Goal: Task Accomplishment & Management: Complete application form

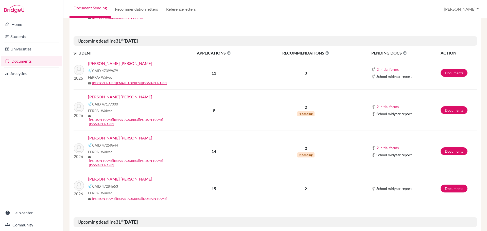
scroll to position [702, 0]
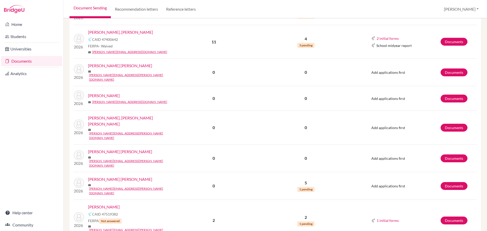
scroll to position [771, 0]
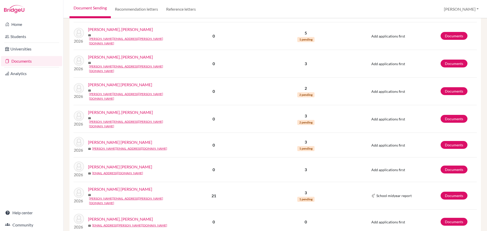
scroll to position [434, 0]
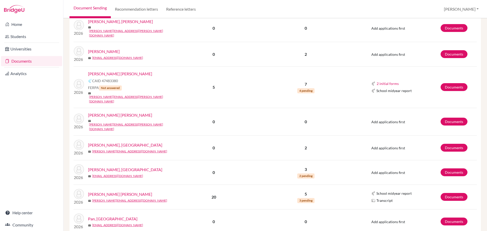
scroll to position [431, 0]
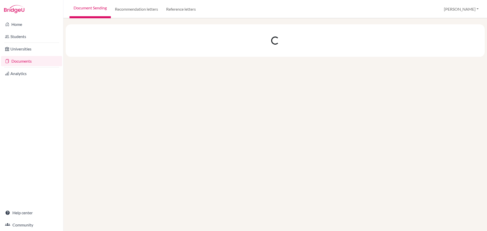
scroll to position [0, 0]
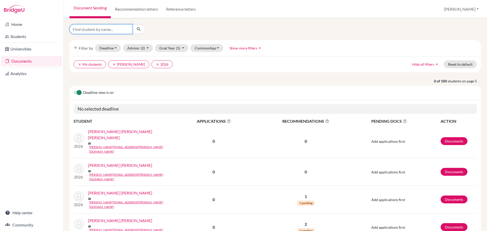
click at [88, 30] on input "Find student by name..." at bounding box center [100, 29] width 63 height 10
type input "Novoa"
click button "submit" at bounding box center [138, 29] width 13 height 10
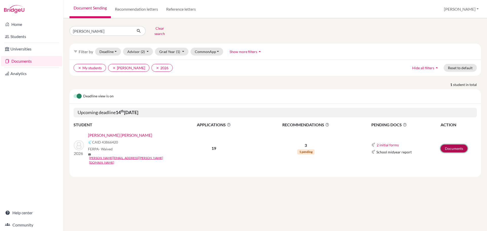
click at [445, 145] on link "Documents" at bounding box center [453, 149] width 27 height 8
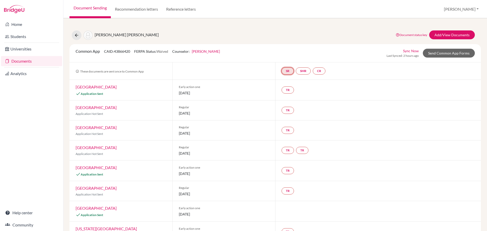
click at [287, 70] on link "SR" at bounding box center [287, 70] width 12 height 7
click at [283, 57] on link "School report" at bounding box center [288, 56] width 22 height 4
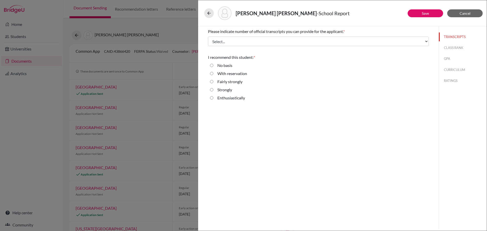
click at [210, 96] on input "Enthusiastically" at bounding box center [211, 98] width 3 height 6
radio input "true"
click at [448, 48] on button "CLASS RANK" at bounding box center [463, 47] width 48 height 9
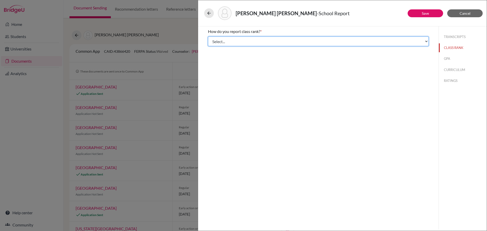
click at [337, 41] on select "Select... Exact Decile Quintile Quartile None" at bounding box center [318, 42] width 221 height 10
select select "2"
click at [208, 37] on select "Select... Exact Decile Quintile Quartile None" at bounding box center [318, 42] width 221 height 10
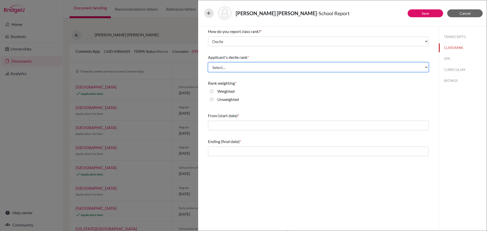
click at [281, 66] on select "Select... Top 10% Top 20% Top 30% Top 40% Top 50% Top 60% Top 70% Top 80% Top 9…" at bounding box center [318, 67] width 221 height 10
select select "3"
click at [208, 62] on select "Select... Top 10% Top 20% Top 30% Top 40% Top 50% Top 60% Top 70% Top 80% Top 9…" at bounding box center [318, 67] width 221 height 10
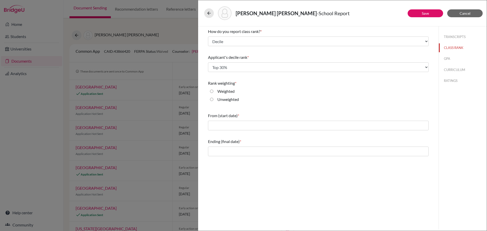
click at [212, 92] on input "Weighted" at bounding box center [211, 91] width 3 height 6
radio input "true"
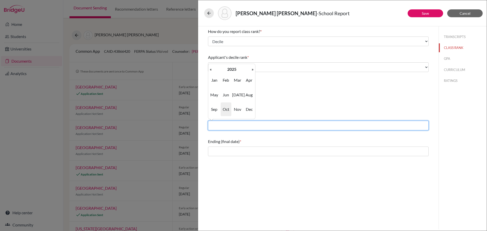
click at [279, 125] on input "text" at bounding box center [318, 126] width 221 height 10
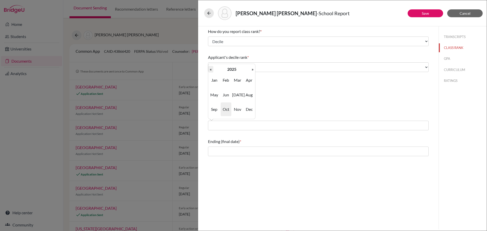
click at [211, 68] on th "«" at bounding box center [210, 69] width 5 height 7
click at [249, 96] on span "Aug" at bounding box center [249, 95] width 11 height 14
type input "08/2023"
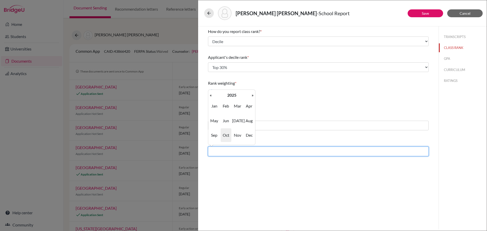
click at [225, 149] on input "text" at bounding box center [318, 152] width 221 height 10
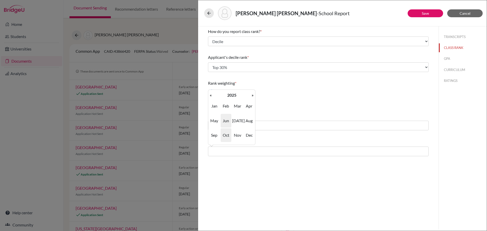
click at [227, 121] on span "Jun" at bounding box center [226, 121] width 11 height 14
type input "06/2025"
click at [447, 60] on button "GPA" at bounding box center [463, 58] width 48 height 9
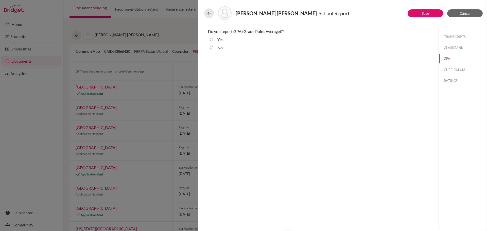
click at [212, 40] on input "Yes" at bounding box center [211, 40] width 3 height 6
radio input "true"
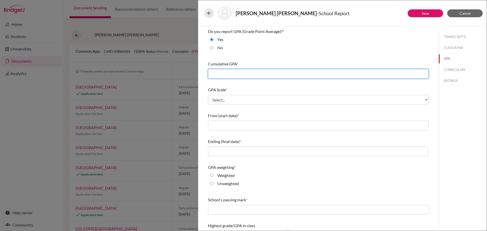
click at [247, 74] on input "text" at bounding box center [318, 74] width 221 height 10
type input "93.29"
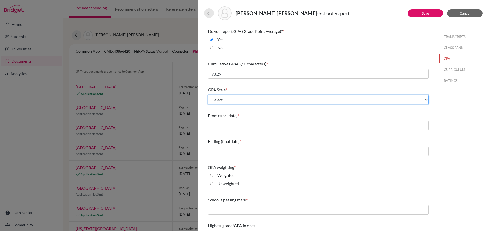
click at [275, 100] on select "Select... 4 5 6 7 8 9 10 11 12 13 14 15 16 17 18 19 20 100" at bounding box center [318, 100] width 221 height 10
select select "100"
click at [208, 95] on select "Select... 4 5 6 7 8 9 10 11 12 13 14 15 16 17 18 19 20 100" at bounding box center [318, 100] width 221 height 10
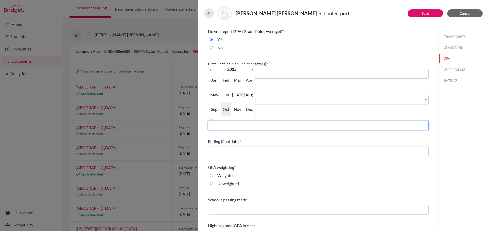
click at [252, 125] on input "text" at bounding box center [318, 126] width 221 height 10
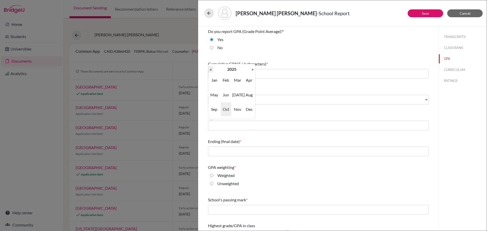
click at [210, 70] on th "«" at bounding box center [210, 69] width 5 height 7
click at [246, 95] on span "Aug" at bounding box center [249, 95] width 11 height 14
type input "08/2023"
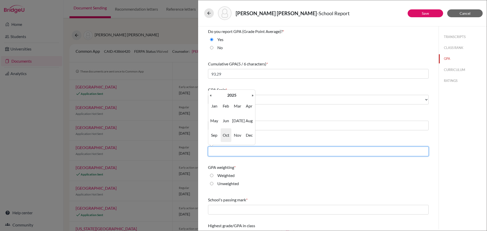
click at [233, 151] on input "text" at bounding box center [318, 152] width 221 height 10
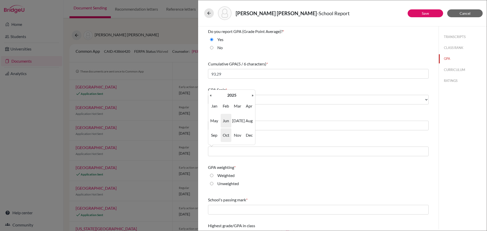
click at [226, 120] on span "Jun" at bounding box center [226, 121] width 11 height 14
type input "06/2025"
click at [212, 175] on input "Weighted" at bounding box center [211, 175] width 3 height 6
radio input "true"
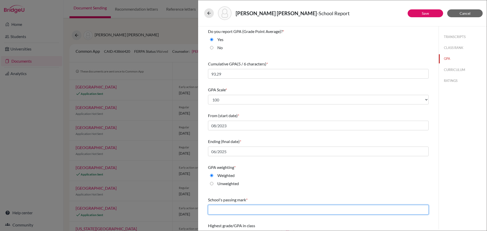
click at [242, 210] on input "text" at bounding box center [318, 210] width 221 height 10
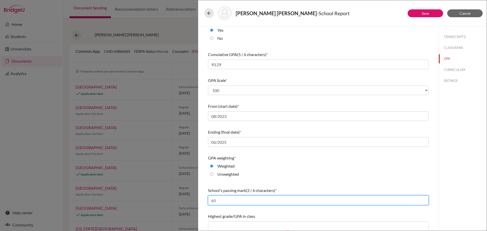
scroll to position [13, 0]
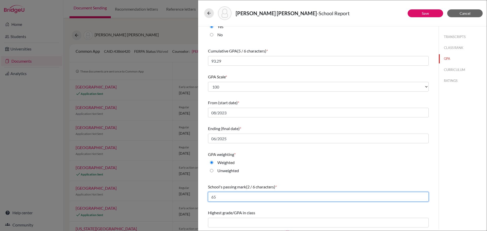
type input "65"
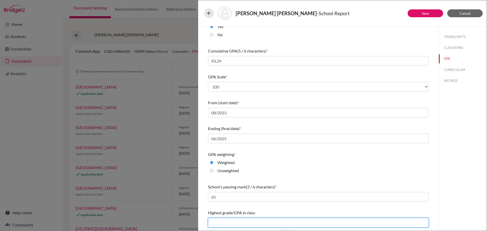
click at [290, 223] on input "text" at bounding box center [318, 223] width 221 height 10
type input "99.43"
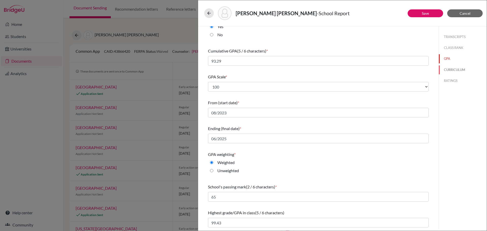
click at [447, 68] on button "CURRICULUM" at bounding box center [463, 69] width 48 height 9
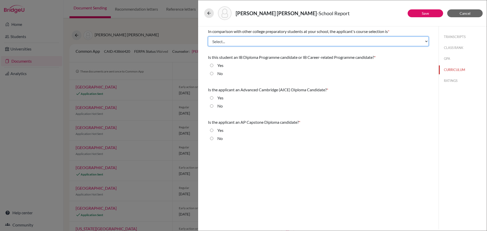
click at [244, 42] on select "Select... Less than demanding Average Demanding Very demanding Most demanding P…" at bounding box center [318, 42] width 221 height 10
click at [268, 40] on select "Select... Less than demanding Average Demanding Very demanding Most demanding P…" at bounding box center [318, 42] width 221 height 10
select select "4"
click at [208, 37] on select "Select... Less than demanding Average Demanding Very demanding Most demanding P…" at bounding box center [318, 42] width 221 height 10
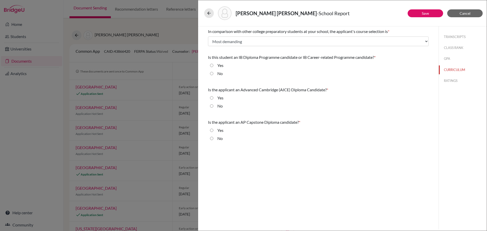
click at [212, 74] on input "No" at bounding box center [211, 73] width 3 height 6
radio input "true"
click at [212, 106] on input "No" at bounding box center [211, 106] width 3 height 6
radio input "true"
click at [211, 139] on input "No" at bounding box center [211, 138] width 3 height 6
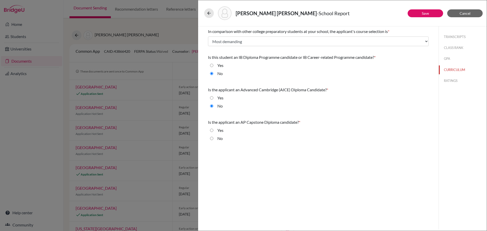
radio input "true"
click at [452, 81] on button "RATINGS" at bounding box center [463, 80] width 48 height 9
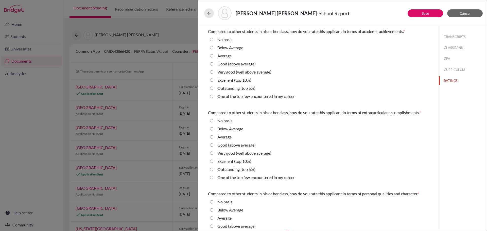
click at [211, 72] on average\) "Very good (well above average)" at bounding box center [211, 72] width 3 height 6
radio average\) "true"
click at [211, 170] on 5\%\) "Outstanding (top 5%)" at bounding box center [211, 169] width 3 height 6
radio 5\%\) "true"
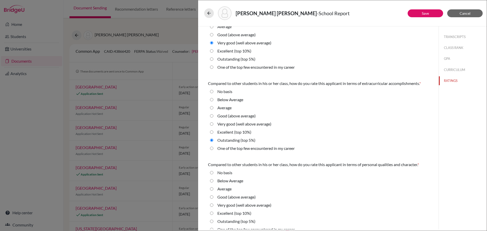
scroll to position [101, 0]
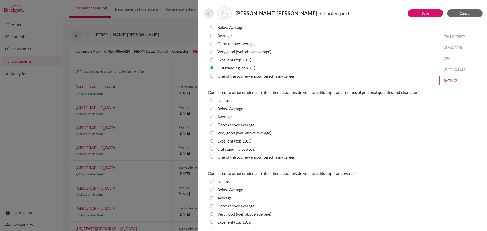
click at [211, 149] on 5\%\) "Outstanding (top 5%)" at bounding box center [211, 149] width 3 height 6
radio 5\%\) "true"
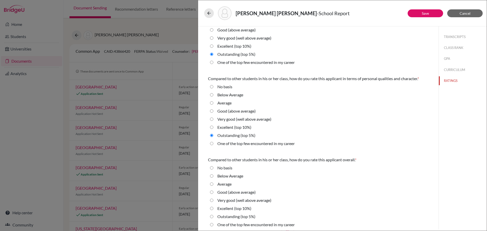
scroll to position [117, 0]
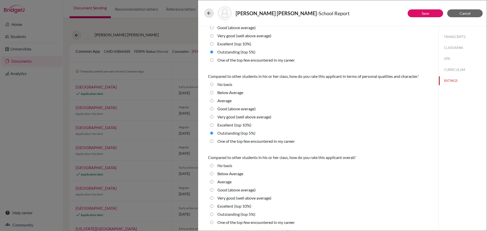
click at [211, 207] on 10\%\) "Excellent (top 10%)" at bounding box center [211, 206] width 3 height 6
radio 10\%\) "true"
click at [418, 14] on button "Save" at bounding box center [424, 13] width 35 height 8
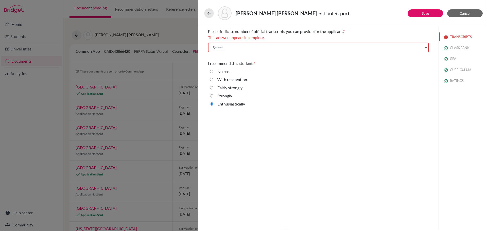
scroll to position [0, 0]
click at [307, 45] on select "Select... 1 2 3 4" at bounding box center [318, 48] width 221 height 10
select select "1"
click at [208, 43] on select "Select... 1 2 3 4" at bounding box center [318, 48] width 221 height 10
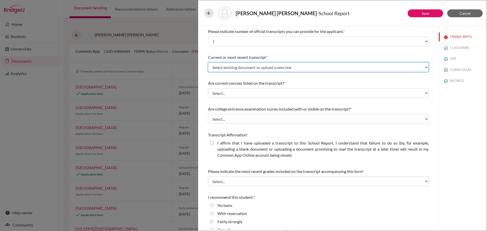
click at [277, 67] on select "Select existing document or upload a new one Initial Transcript Valeria Novoa U…" at bounding box center [318, 67] width 221 height 10
select select "665825"
click at [208, 62] on select "Select existing document or upload a new one Initial Transcript Valeria Novoa U…" at bounding box center [318, 67] width 221 height 10
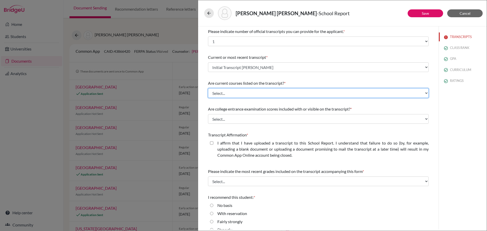
click at [273, 94] on select "Select... Yes No" at bounding box center [318, 93] width 221 height 10
select select "0"
click at [208, 88] on select "Select... Yes No" at bounding box center [318, 93] width 221 height 10
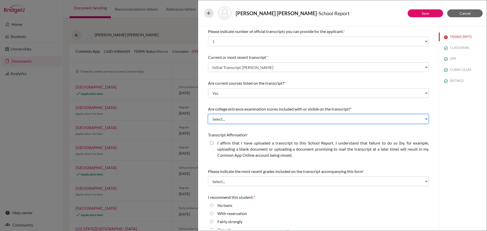
click at [266, 116] on select "Select... Yes No" at bounding box center [318, 119] width 221 height 10
select select "1"
click at [208, 114] on select "Select... Yes No" at bounding box center [318, 119] width 221 height 10
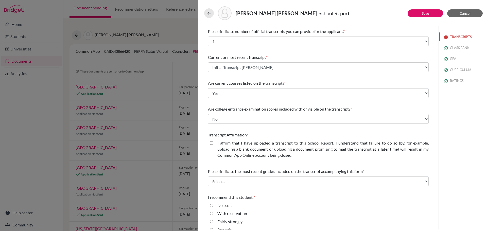
click at [211, 142] on closed\ "I affirm that I have uploaded a transcript to this School Report. I understand …" at bounding box center [211, 143] width 3 height 6
checkbox closed\ "true"
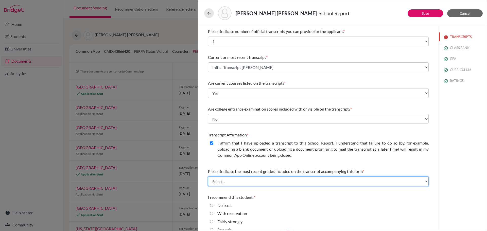
click at [284, 181] on select "Select... Final junior year grades 1st Quarter senior year grades 2nd Quarter/1…" at bounding box center [318, 181] width 221 height 10
select select "0"
click at [208, 176] on select "Select... Final junior year grades 1st Quarter senior year grades 2nd Quarter/1…" at bounding box center [318, 181] width 221 height 10
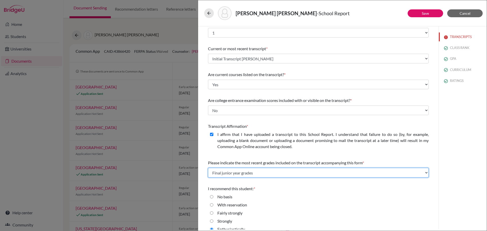
scroll to position [15, 0]
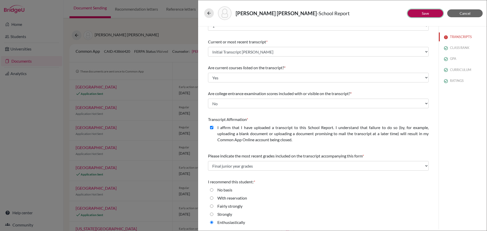
click at [423, 14] on link "Save" at bounding box center [425, 13] width 7 height 4
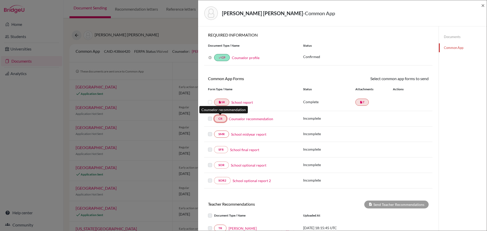
click at [221, 118] on link "CR" at bounding box center [220, 118] width 13 height 7
click at [219, 119] on link "CR" at bounding box center [220, 118] width 13 height 7
click at [209, 116] on label at bounding box center [210, 116] width 4 height 0
click at [240, 119] on link "Counselor recommendation" at bounding box center [251, 118] width 44 height 5
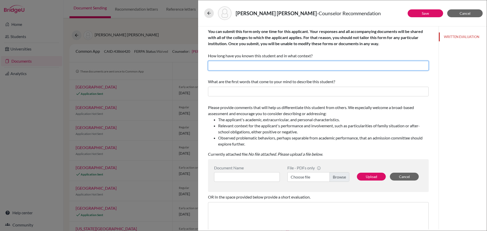
click at [295, 65] on input "text" at bounding box center [318, 66] width 221 height 10
type input "1"
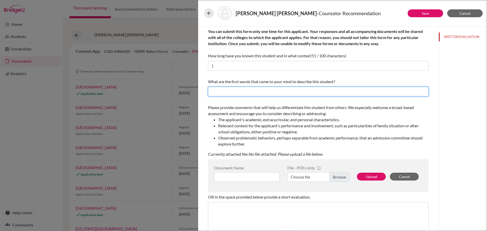
click at [264, 93] on input "text" at bounding box center [318, 92] width 221 height 10
click at [263, 90] on input "text" at bounding box center [318, 92] width 221 height 10
type input "Proactive, Principled, Executive, Empathic"
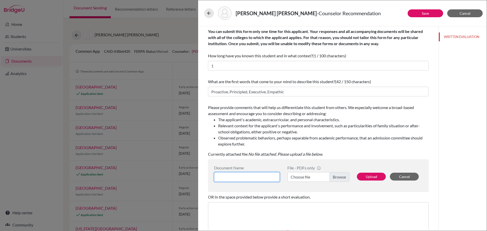
click at [255, 176] on input at bounding box center [247, 177] width 66 height 10
type input "Counselor Recommendation"
click at [340, 177] on label "Choose file" at bounding box center [318, 177] width 62 height 10
click at [340, 177] on input "Choose file" at bounding box center [318, 177] width 62 height 10
click at [366, 175] on button "Upload" at bounding box center [371, 177] width 29 height 8
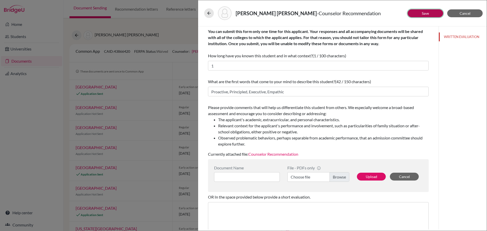
click at [423, 13] on link "Save" at bounding box center [425, 13] width 7 height 4
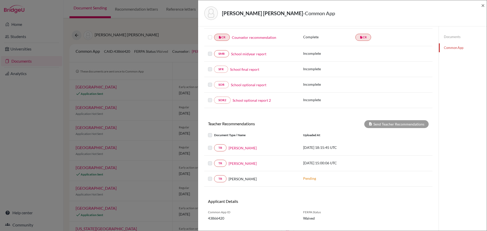
scroll to position [93, 0]
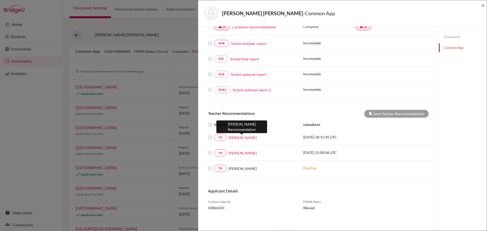
click at [238, 138] on link "Gadiel Rachelson" at bounding box center [242, 137] width 28 height 5
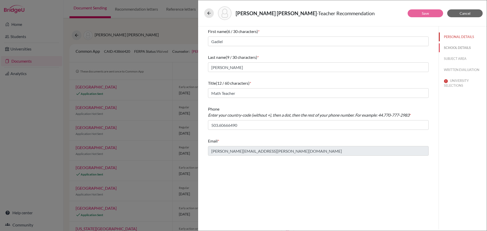
click at [448, 49] on button "SCHOOL DETAILS" at bounding box center [463, 47] width 48 height 9
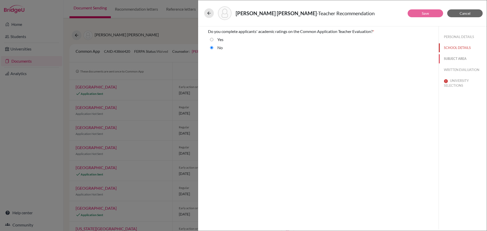
click at [453, 59] on button "SUBJECT AREA" at bounding box center [463, 58] width 48 height 9
select select "0"
click at [454, 82] on button "UNIVERSITY SELECTIONS" at bounding box center [463, 83] width 48 height 14
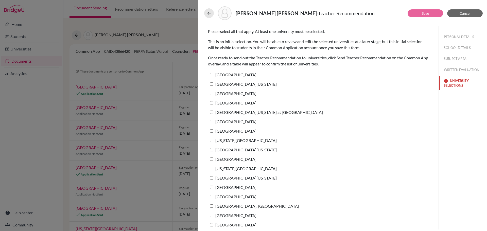
scroll to position [22, 0]
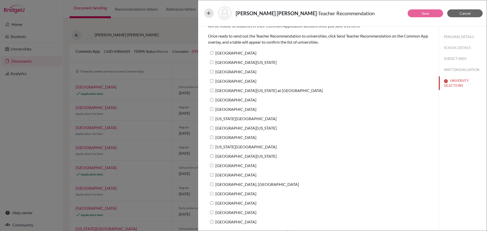
click at [211, 52] on input "[GEOGRAPHIC_DATA]" at bounding box center [211, 52] width 3 height 3
checkbox input "true"
click at [211, 62] on input "[GEOGRAPHIC_DATA][US_STATE]" at bounding box center [211, 62] width 3 height 3
checkbox input "true"
click at [211, 72] on input "[GEOGRAPHIC_DATA]" at bounding box center [211, 71] width 3 height 3
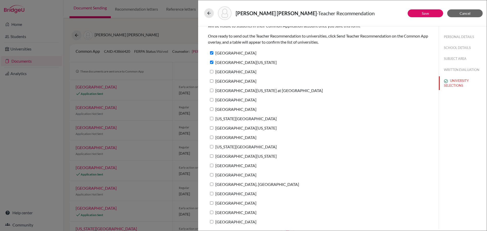
checkbox input "true"
click at [211, 81] on input "[GEOGRAPHIC_DATA]" at bounding box center [211, 80] width 3 height 3
checkbox input "true"
click at [212, 91] on input "[GEOGRAPHIC_DATA][US_STATE] at [GEOGRAPHIC_DATA]" at bounding box center [211, 90] width 3 height 3
checkbox input "true"
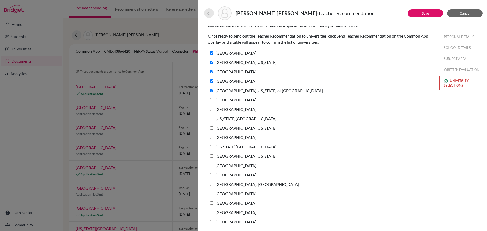
click at [211, 102] on label "[GEOGRAPHIC_DATA]" at bounding box center [232, 99] width 48 height 7
click at [211, 101] on input "[GEOGRAPHIC_DATA]" at bounding box center [211, 99] width 3 height 3
checkbox input "true"
click at [211, 108] on input "[GEOGRAPHIC_DATA]" at bounding box center [211, 109] width 3 height 3
checkbox input "true"
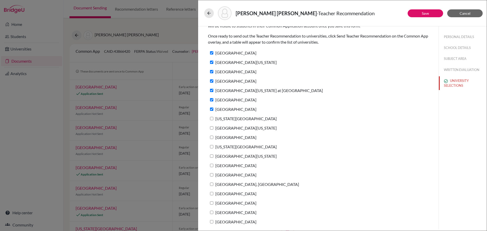
click at [212, 117] on input "[US_STATE][GEOGRAPHIC_DATA]" at bounding box center [211, 118] width 3 height 3
checkbox input "true"
click at [211, 129] on input "[GEOGRAPHIC_DATA][US_STATE]" at bounding box center [211, 127] width 3 height 3
checkbox input "true"
click at [213, 138] on input "[GEOGRAPHIC_DATA]" at bounding box center [211, 137] width 3 height 3
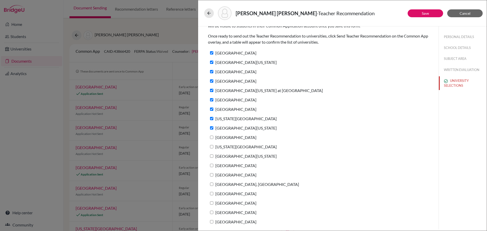
checkbox input "true"
click at [210, 147] on input "[US_STATE][GEOGRAPHIC_DATA]" at bounding box center [211, 146] width 3 height 3
checkbox input "true"
click at [212, 155] on input "[GEOGRAPHIC_DATA][US_STATE]" at bounding box center [211, 155] width 3 height 3
checkbox input "true"
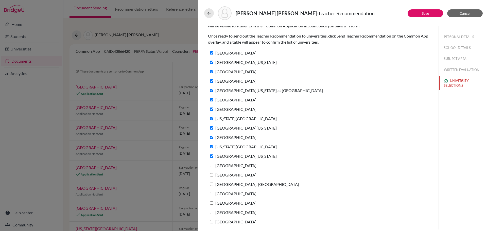
click at [211, 164] on input "[GEOGRAPHIC_DATA]" at bounding box center [211, 165] width 3 height 3
checkbox input "true"
click at [212, 174] on input "[GEOGRAPHIC_DATA]" at bounding box center [211, 174] width 3 height 3
checkbox input "true"
click at [210, 185] on input "[GEOGRAPHIC_DATA], [GEOGRAPHIC_DATA]" at bounding box center [211, 184] width 3 height 3
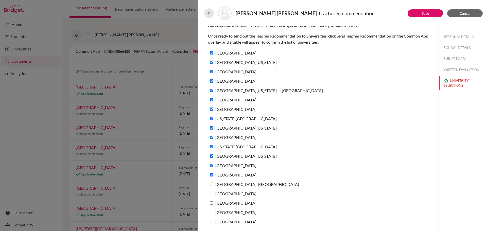
checkbox input "true"
click at [212, 192] on input "[GEOGRAPHIC_DATA]" at bounding box center [211, 193] width 3 height 3
checkbox input "true"
click at [212, 203] on input "[GEOGRAPHIC_DATA]" at bounding box center [211, 202] width 3 height 3
checkbox input "true"
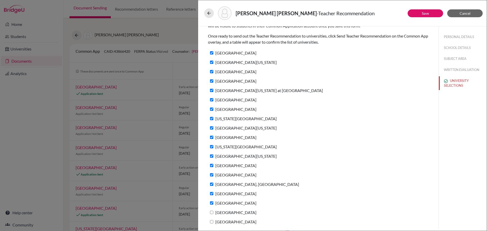
click at [212, 212] on input "[GEOGRAPHIC_DATA]" at bounding box center [211, 212] width 3 height 3
checkbox input "true"
click at [212, 221] on input "[GEOGRAPHIC_DATA]" at bounding box center [211, 221] width 3 height 3
checkbox input "true"
click at [420, 12] on button "Save" at bounding box center [424, 13] width 35 height 8
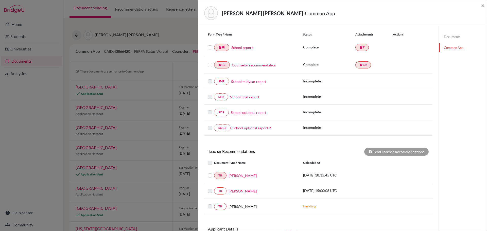
scroll to position [93, 0]
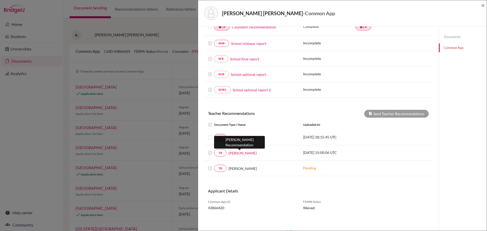
click at [243, 154] on link "Maxwell Ober" at bounding box center [242, 152] width 28 height 5
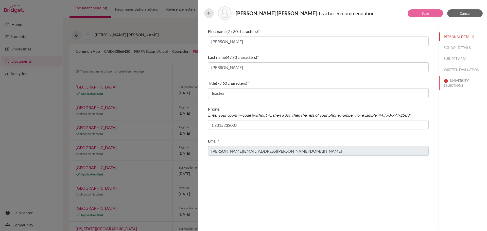
click at [454, 85] on button "UNIVERSITY SELECTIONS" at bounding box center [463, 83] width 48 height 14
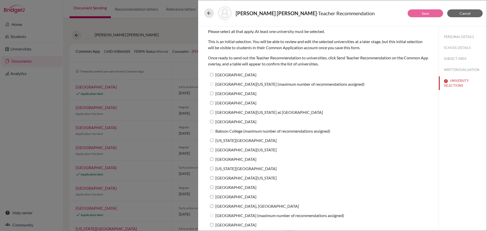
click at [211, 74] on input "[GEOGRAPHIC_DATA]" at bounding box center [211, 74] width 3 height 3
checkbox input "true"
click at [212, 93] on input "[GEOGRAPHIC_DATA]" at bounding box center [211, 93] width 3 height 3
checkbox input "true"
click at [212, 103] on input "[GEOGRAPHIC_DATA]" at bounding box center [211, 102] width 3 height 3
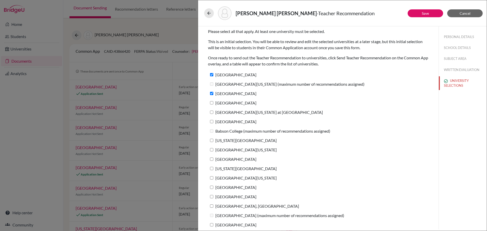
checkbox input "true"
click at [211, 111] on input "[GEOGRAPHIC_DATA][US_STATE] at [GEOGRAPHIC_DATA]" at bounding box center [211, 112] width 3 height 3
checkbox input "true"
click at [211, 120] on input "[GEOGRAPHIC_DATA]" at bounding box center [211, 121] width 3 height 3
checkbox input "true"
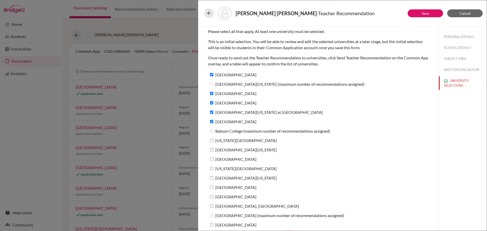
click at [211, 140] on input "[US_STATE][GEOGRAPHIC_DATA]" at bounding box center [211, 140] width 3 height 3
checkbox input "true"
click at [210, 150] on input "[GEOGRAPHIC_DATA][US_STATE]" at bounding box center [211, 149] width 3 height 3
checkbox input "true"
click at [213, 159] on input "[GEOGRAPHIC_DATA]" at bounding box center [211, 158] width 3 height 3
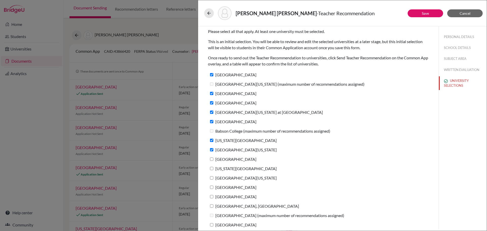
checkbox input "true"
click at [212, 168] on input "[US_STATE][GEOGRAPHIC_DATA]" at bounding box center [211, 168] width 3 height 3
checkbox input "true"
click at [212, 178] on input "[GEOGRAPHIC_DATA][US_STATE]" at bounding box center [211, 177] width 3 height 3
checkbox input "true"
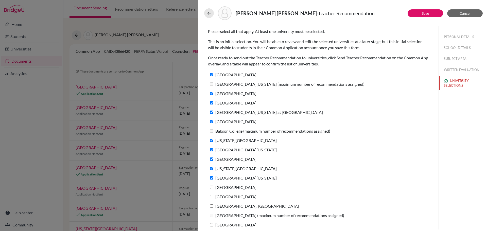
click at [212, 187] on input "[GEOGRAPHIC_DATA]" at bounding box center [211, 187] width 3 height 3
checkbox input "true"
click at [211, 197] on input "[GEOGRAPHIC_DATA]" at bounding box center [211, 196] width 3 height 3
checkbox input "true"
click at [212, 205] on input "[GEOGRAPHIC_DATA], [GEOGRAPHIC_DATA]" at bounding box center [211, 205] width 3 height 3
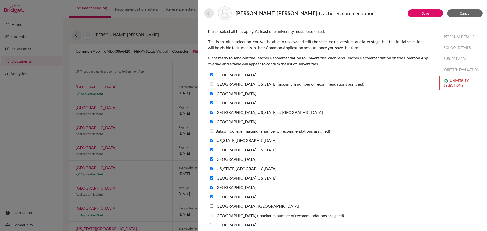
checkbox input "true"
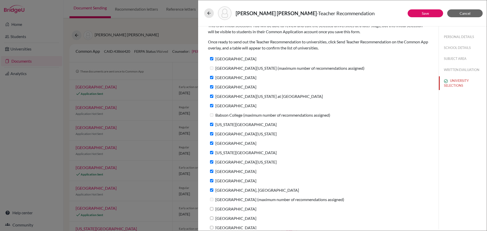
scroll to position [22, 0]
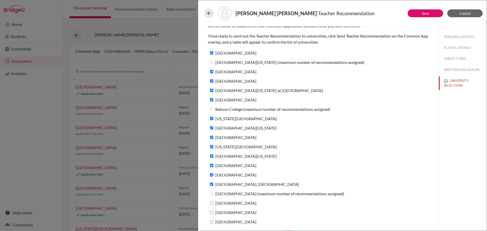
click at [211, 203] on input "[GEOGRAPHIC_DATA]" at bounding box center [211, 202] width 3 height 3
checkbox input "true"
click at [211, 212] on input "[GEOGRAPHIC_DATA]" at bounding box center [211, 212] width 3 height 3
checkbox input "true"
click at [212, 221] on input "[GEOGRAPHIC_DATA]" at bounding box center [211, 221] width 3 height 3
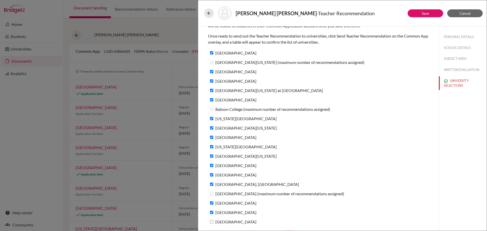
checkbox input "true"
click at [421, 13] on button "Save" at bounding box center [424, 13] width 35 height 8
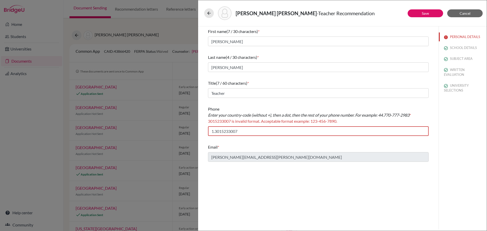
scroll to position [0, 0]
click at [222, 133] on input "1.3015233007" at bounding box center [318, 131] width 221 height 10
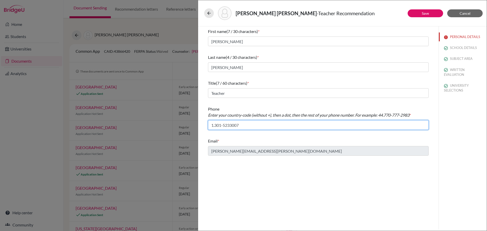
click at [230, 126] on input "1.301-5233007" at bounding box center [318, 125] width 221 height 10
type input "1.301-523-3007"
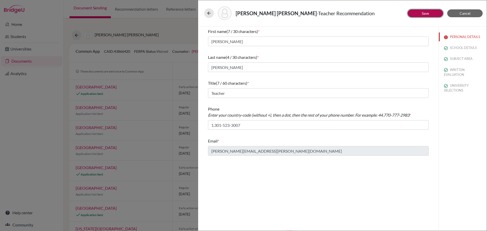
click at [424, 14] on link "Save" at bounding box center [425, 13] width 7 height 4
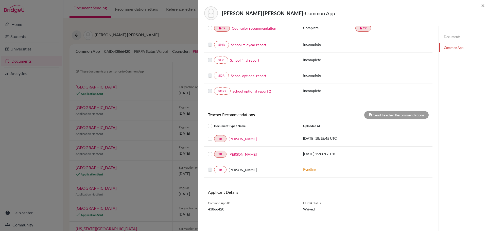
scroll to position [93, 0]
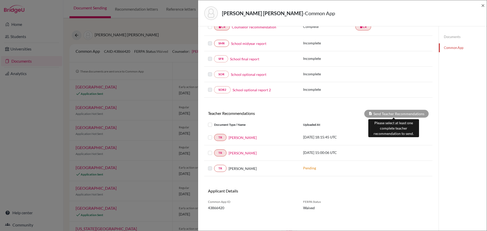
click at [393, 113] on div "Send Teacher Recommendations" at bounding box center [396, 114] width 64 height 8
click at [214, 122] on label at bounding box center [214, 122] width 0 height 0
click at [0, 0] on input "checkbox" at bounding box center [0, 0] width 0 height 0
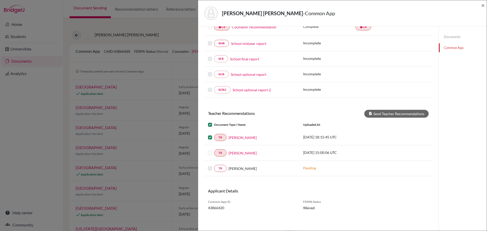
click at [214, 150] on label at bounding box center [214, 150] width 0 height 0
click at [0, 0] on input "checkbox" at bounding box center [0, 0] width 0 height 0
click at [385, 113] on button "Send Teacher Recommendations" at bounding box center [396, 114] width 64 height 8
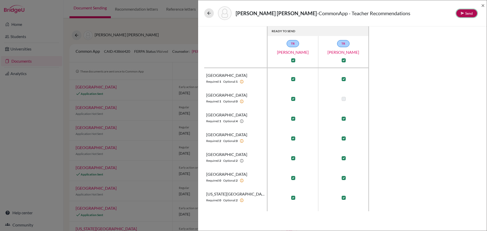
click at [469, 12] on button "Send" at bounding box center [466, 13] width 21 height 8
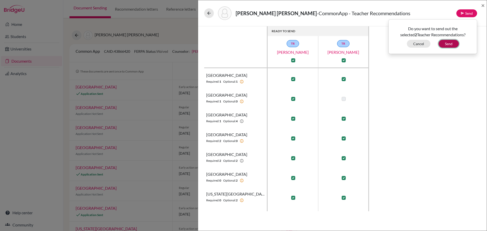
click at [450, 44] on button "Send" at bounding box center [448, 44] width 20 height 8
checkbox input "false"
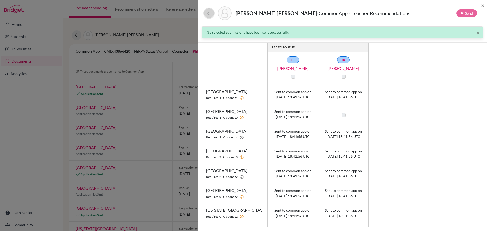
click at [209, 14] on icon at bounding box center [208, 13] width 5 height 5
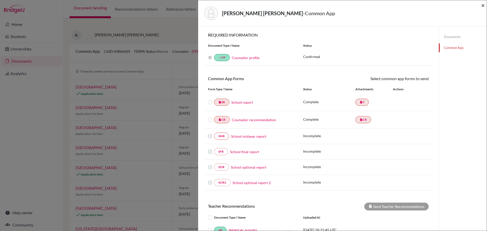
click at [483, 5] on span "×" at bounding box center [483, 5] width 4 height 7
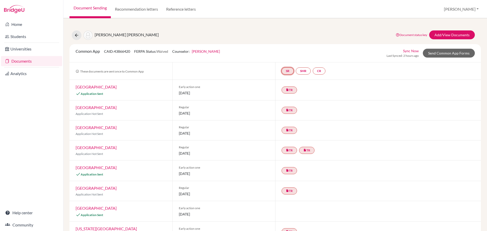
click at [288, 70] on link "SR" at bounding box center [287, 70] width 12 height 7
click at [285, 57] on link "School report" at bounding box center [288, 56] width 22 height 4
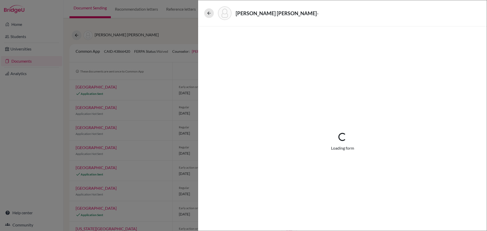
select select "1"
select select "665825"
select select "0"
select select "1"
select select "0"
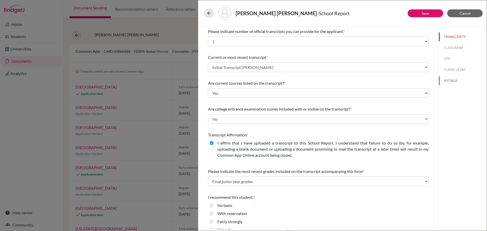
click at [446, 78] on button "RATINGS" at bounding box center [463, 80] width 48 height 9
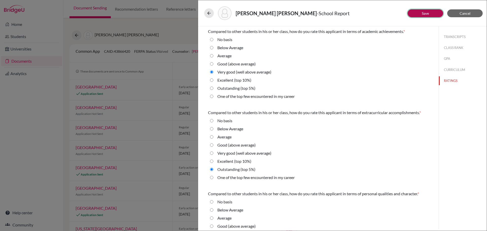
click at [426, 14] on link "Save" at bounding box center [425, 13] width 7 height 4
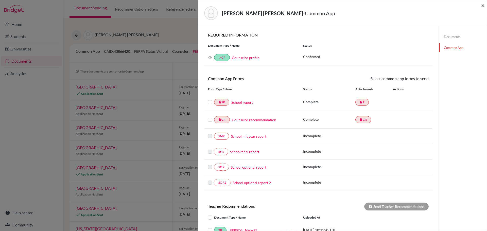
click at [483, 4] on span "×" at bounding box center [483, 5] width 4 height 7
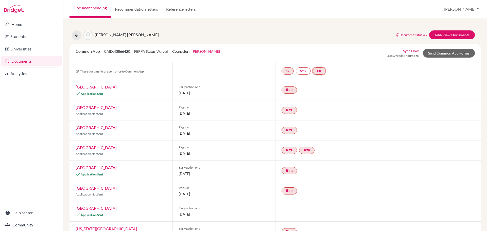
click at [317, 71] on link "CR" at bounding box center [319, 70] width 13 height 7
click at [320, 55] on link "Counselor recommendation" at bounding box center [320, 56] width 44 height 4
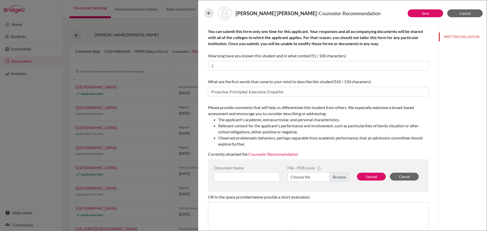
scroll to position [51, 0]
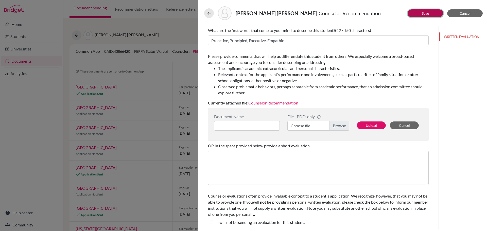
click at [422, 13] on link "Save" at bounding box center [425, 13] width 7 height 4
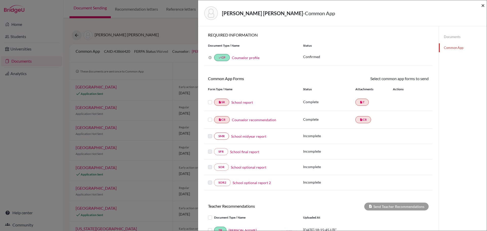
click at [482, 5] on span "×" at bounding box center [483, 5] width 4 height 7
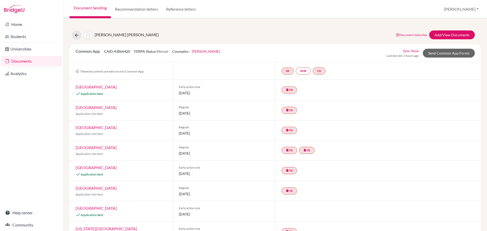
click at [407, 50] on link "Sync Now" at bounding box center [411, 50] width 16 height 5
